Goal: Complete application form

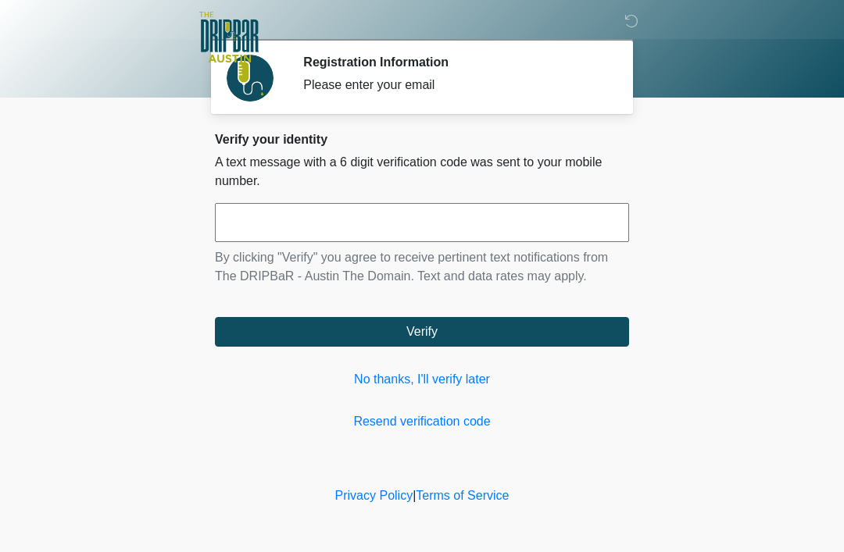
click at [460, 227] on input "text" at bounding box center [422, 222] width 414 height 39
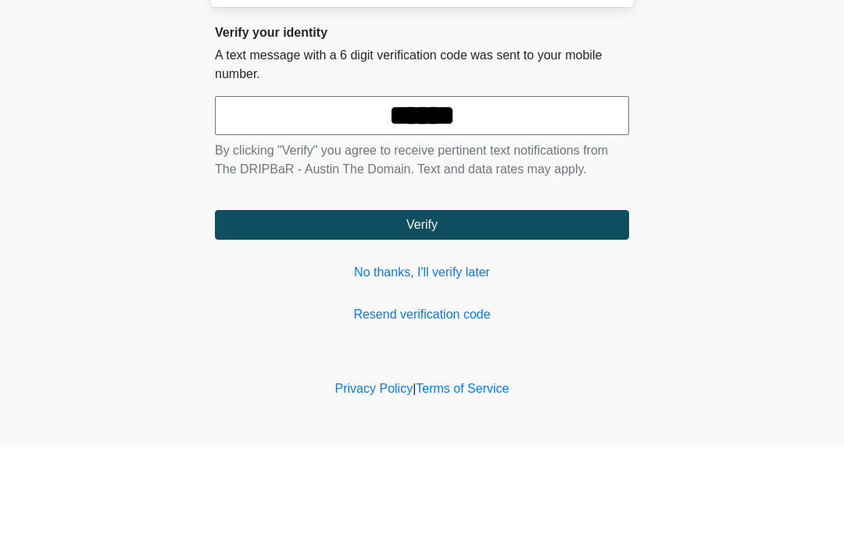
type input "******"
click at [496, 317] on button "Verify" at bounding box center [422, 332] width 414 height 30
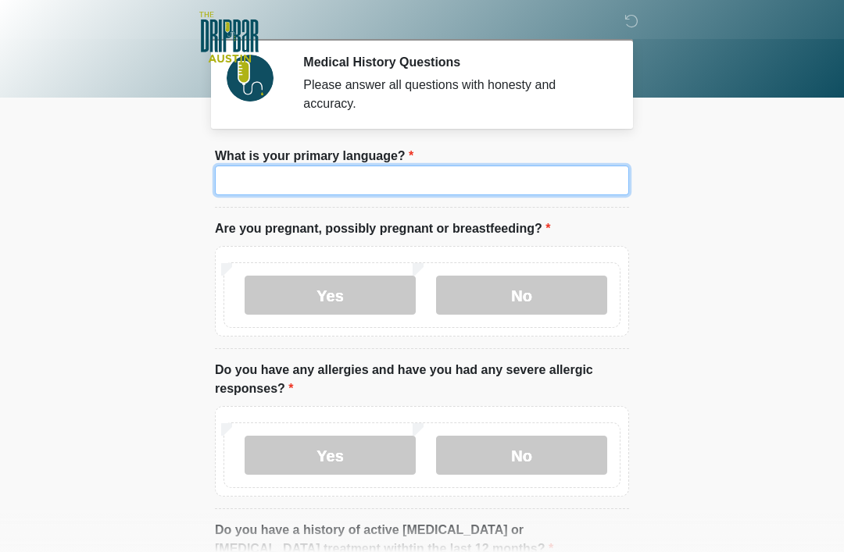
click at [425, 179] on input "What is your primary language?" at bounding box center [422, 181] width 414 height 30
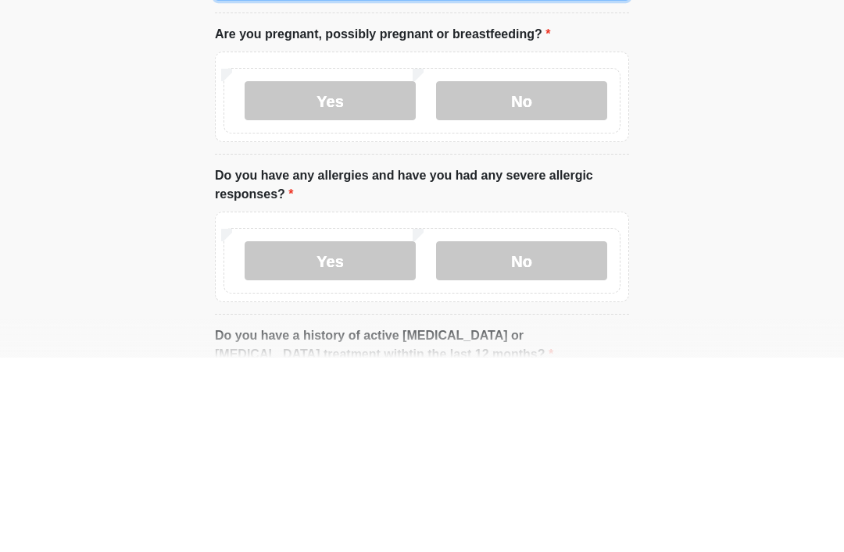
type input "*******"
click at [561, 276] on label "No" at bounding box center [521, 295] width 171 height 39
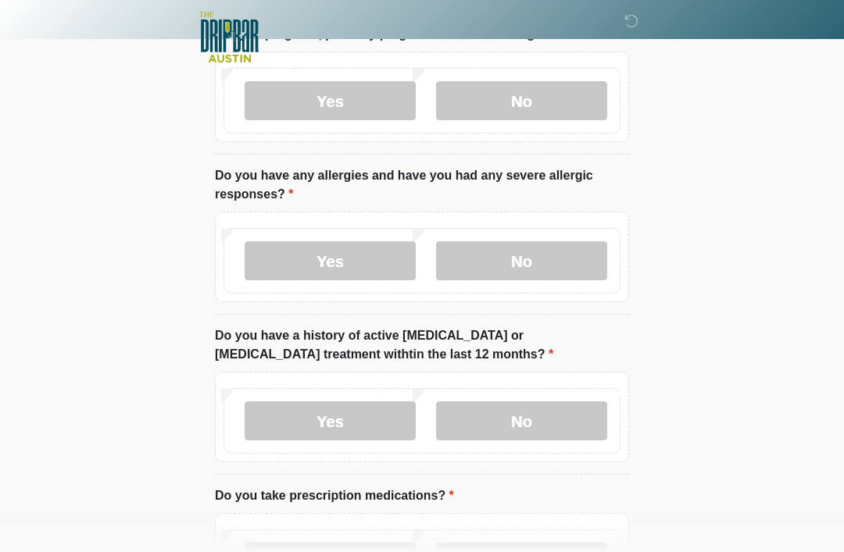
click at [540, 266] on label "No" at bounding box center [521, 260] width 171 height 39
click at [550, 416] on label "No" at bounding box center [521, 421] width 171 height 39
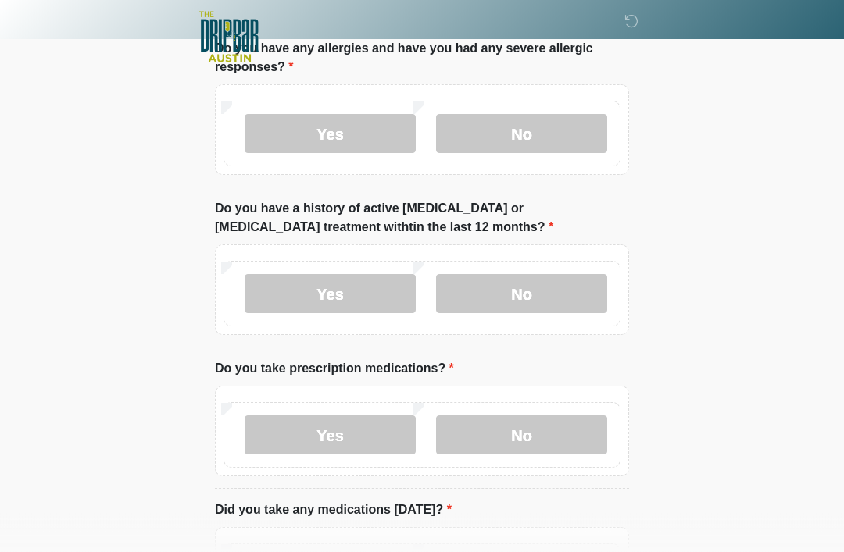
scroll to position [330, 0]
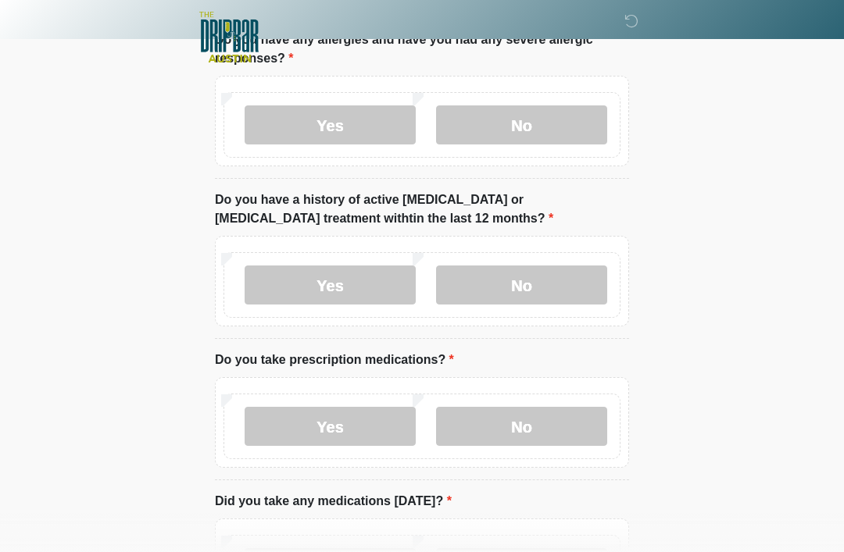
click at [535, 424] on label "No" at bounding box center [521, 426] width 171 height 39
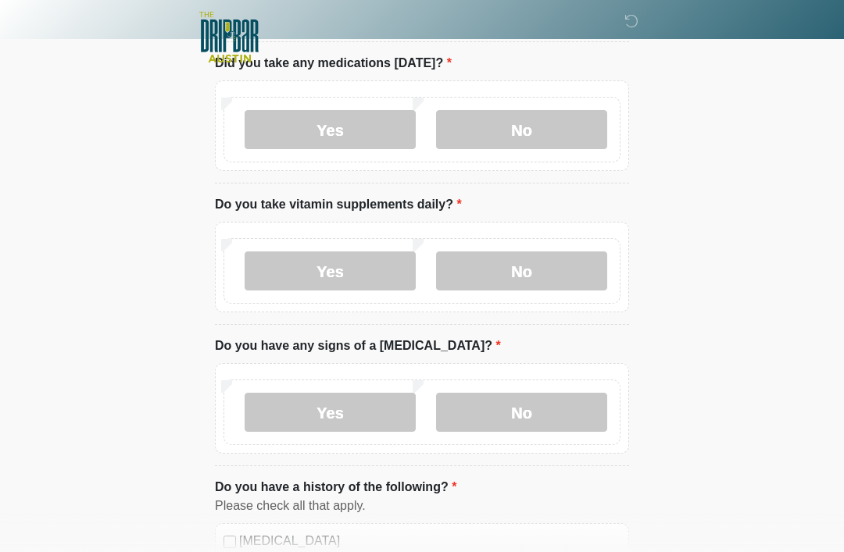
click at [542, 262] on label "No" at bounding box center [521, 271] width 171 height 39
click at [530, 419] on label "No" at bounding box center [521, 412] width 171 height 39
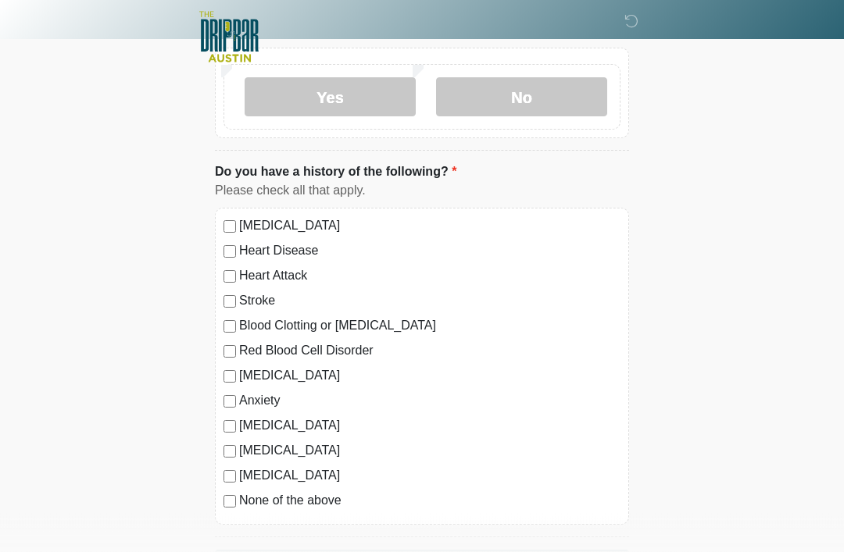
scroll to position [1143, 0]
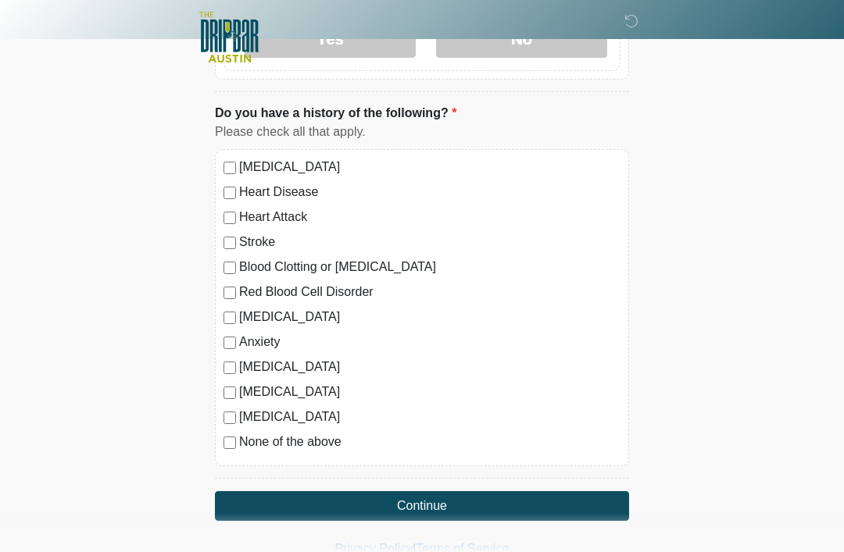
click at [523, 498] on button "Continue" at bounding box center [422, 506] width 414 height 30
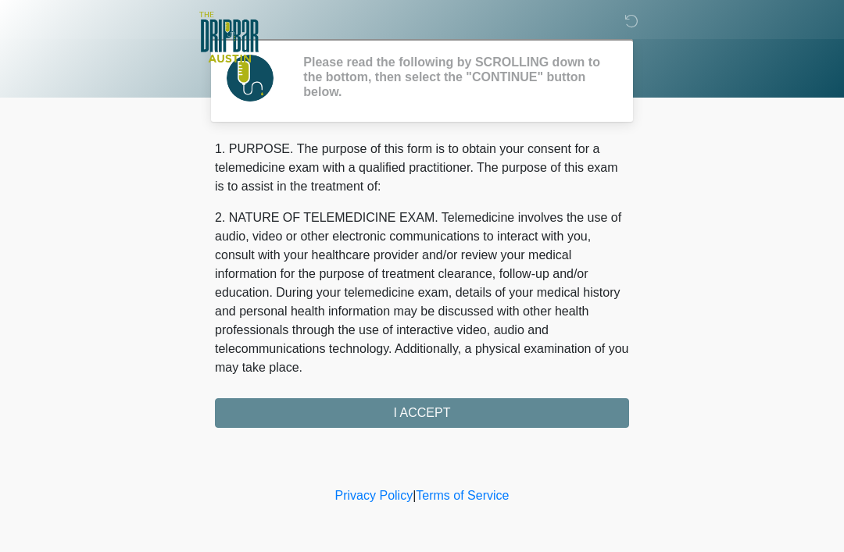
scroll to position [0, 0]
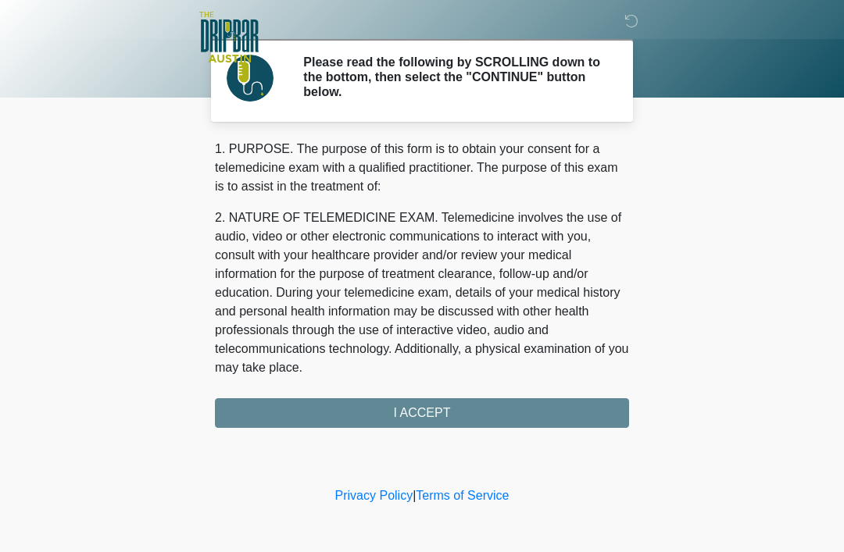
click at [509, 408] on div "1. PURPOSE. The purpose of this form is to obtain your consent for a telemedici…" at bounding box center [422, 284] width 414 height 288
click at [465, 415] on div "1. PURPOSE. The purpose of this form is to obtain your consent for a telemedici…" at bounding box center [422, 284] width 414 height 288
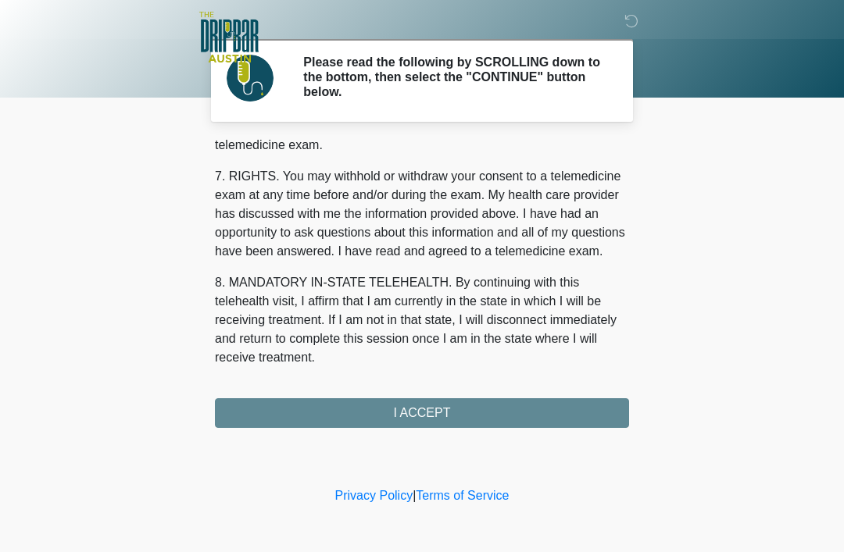
click at [457, 405] on div "1. PURPOSE. The purpose of this form is to obtain your consent for a telemedici…" at bounding box center [422, 284] width 414 height 288
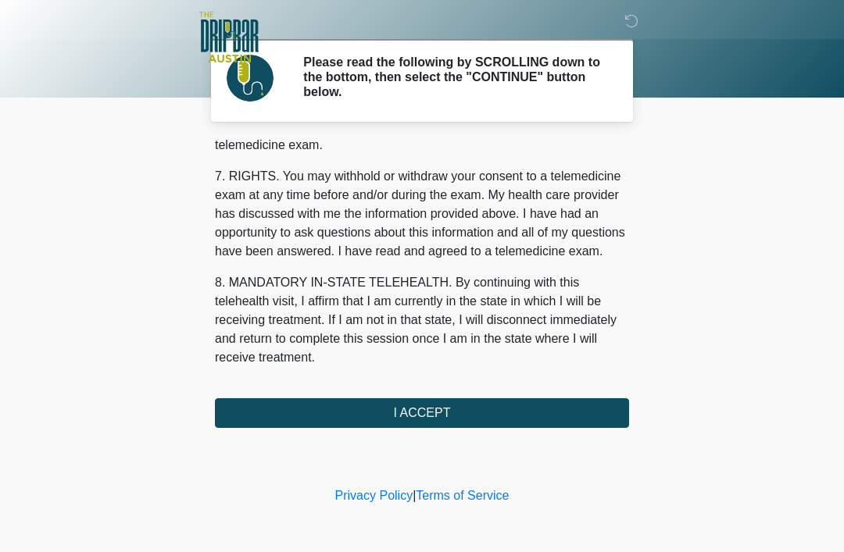
scroll to position [685, 0]
click at [532, 416] on button "I ACCEPT" at bounding box center [422, 413] width 414 height 30
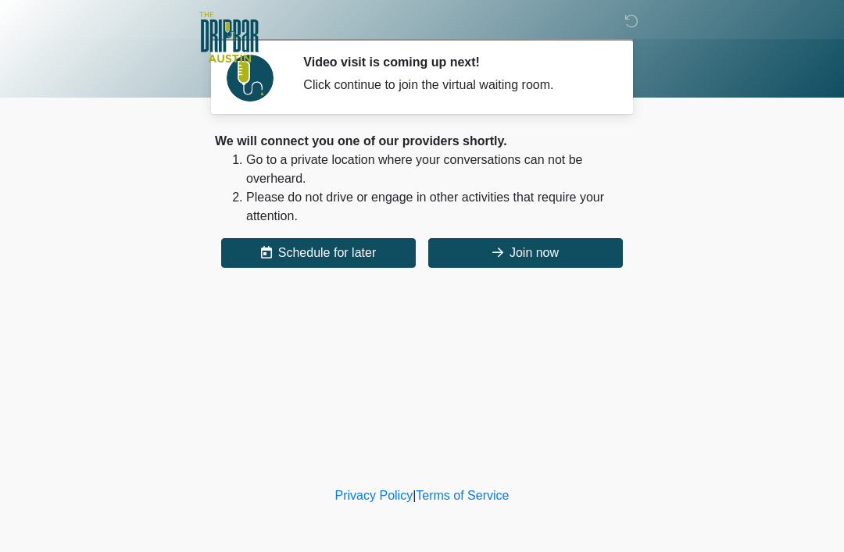
click at [545, 240] on button "Join now" at bounding box center [525, 253] width 195 height 30
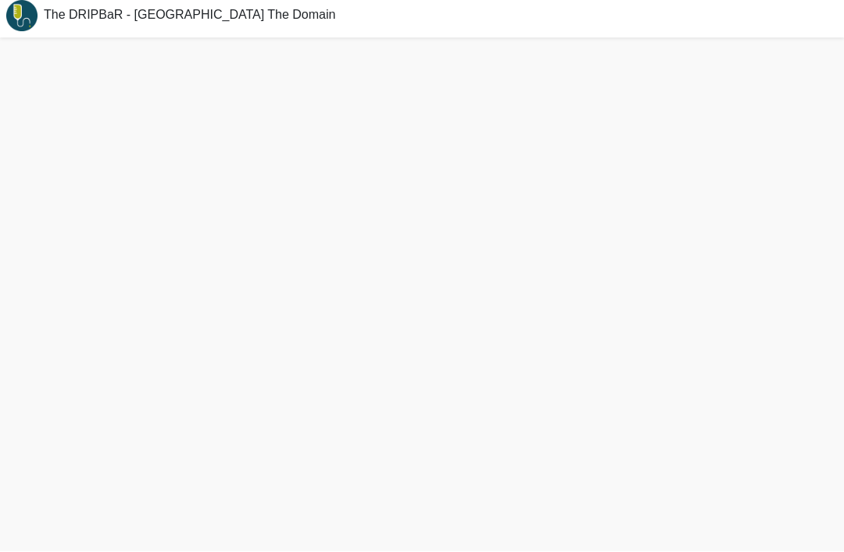
scroll to position [55, 0]
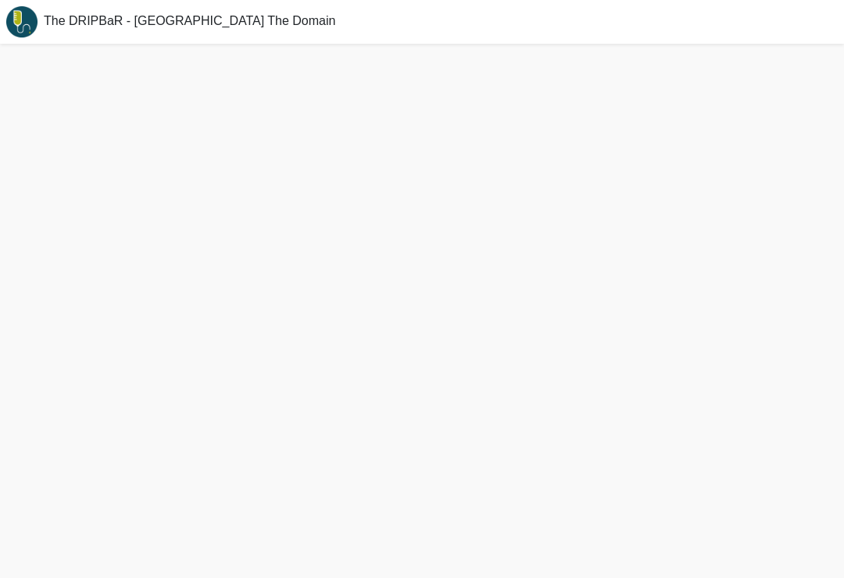
scroll to position [24, 0]
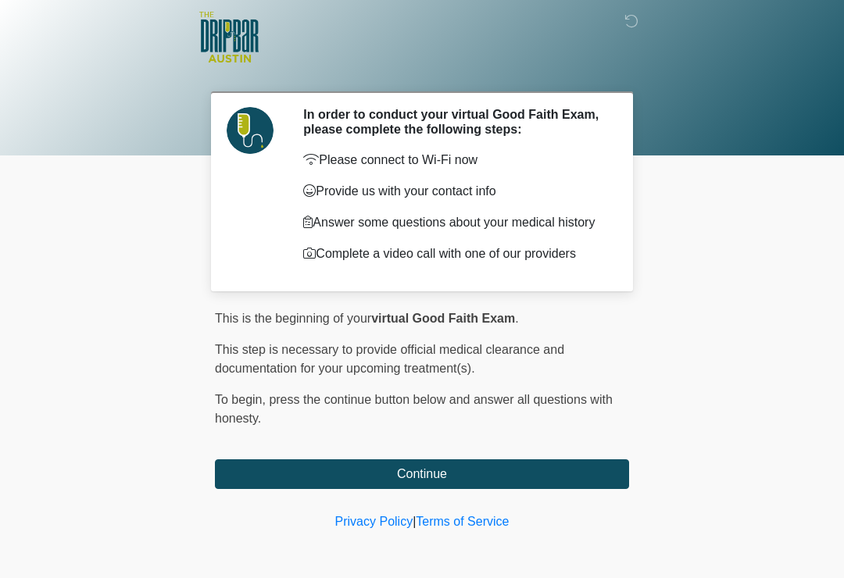
scroll to position [1, 0]
